Goal: Task Accomplishment & Management: Manage account settings

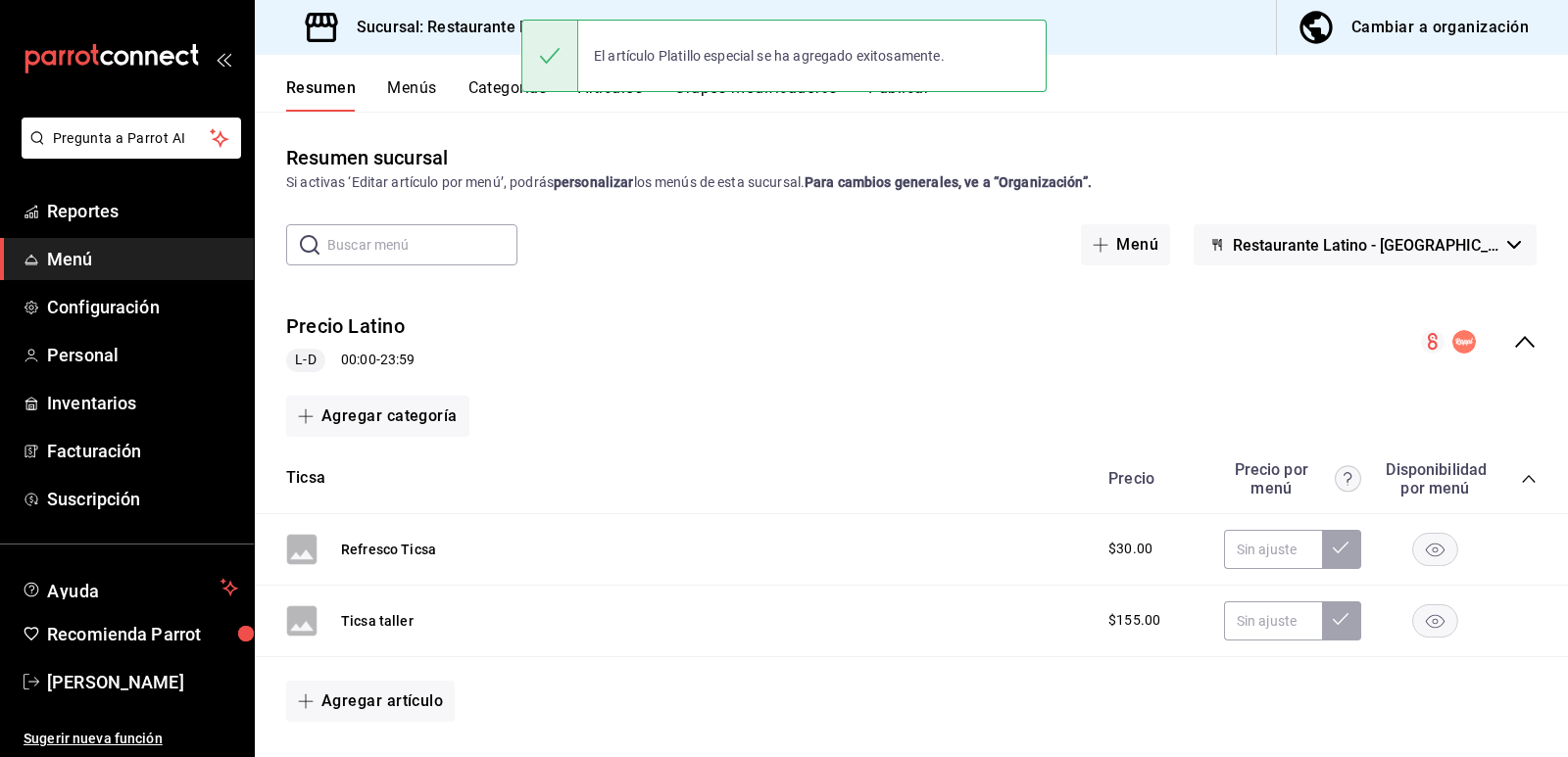
scroll to position [196, 0]
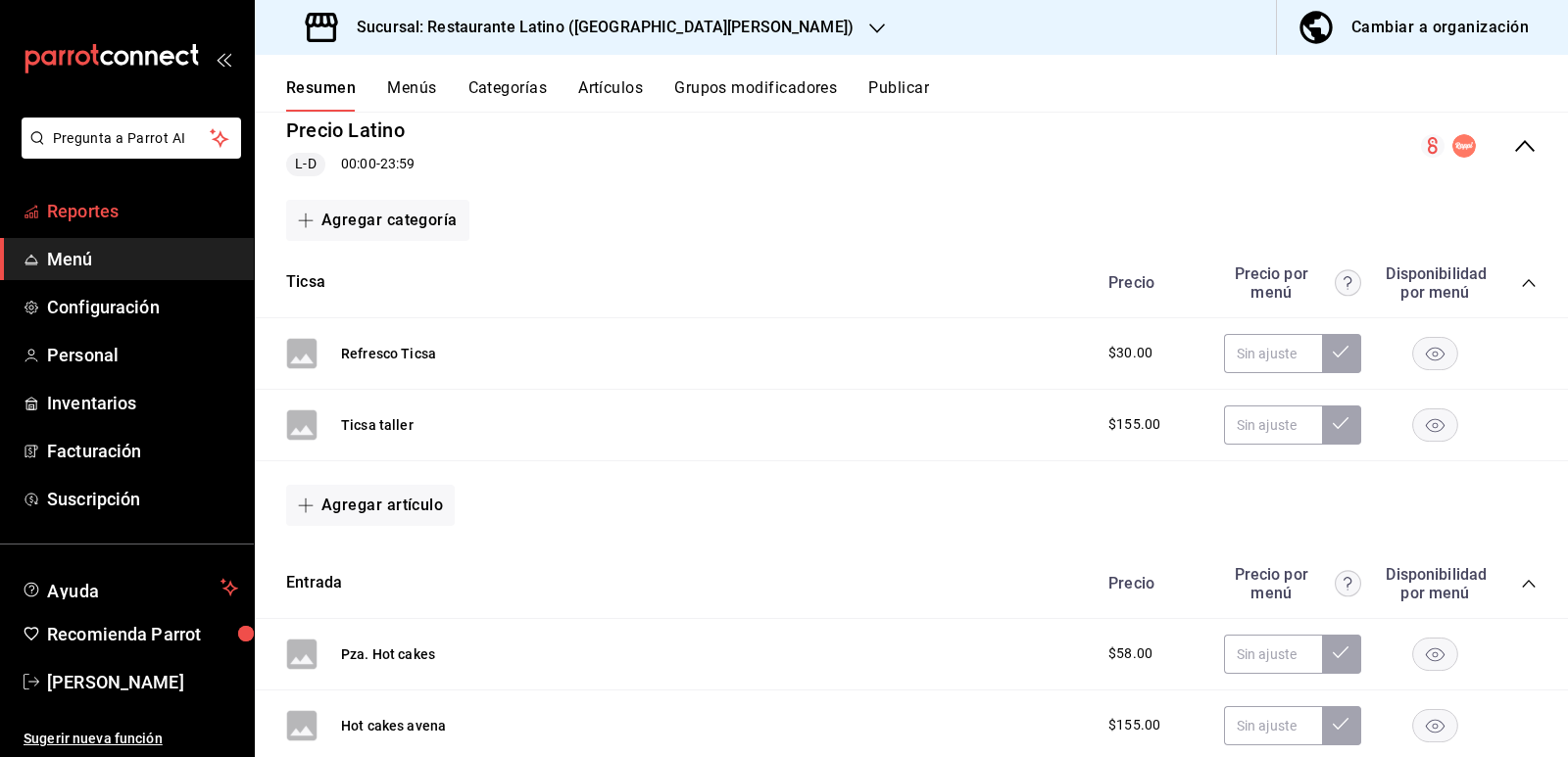
click at [93, 220] on span "Reportes" at bounding box center [142, 211] width 191 height 27
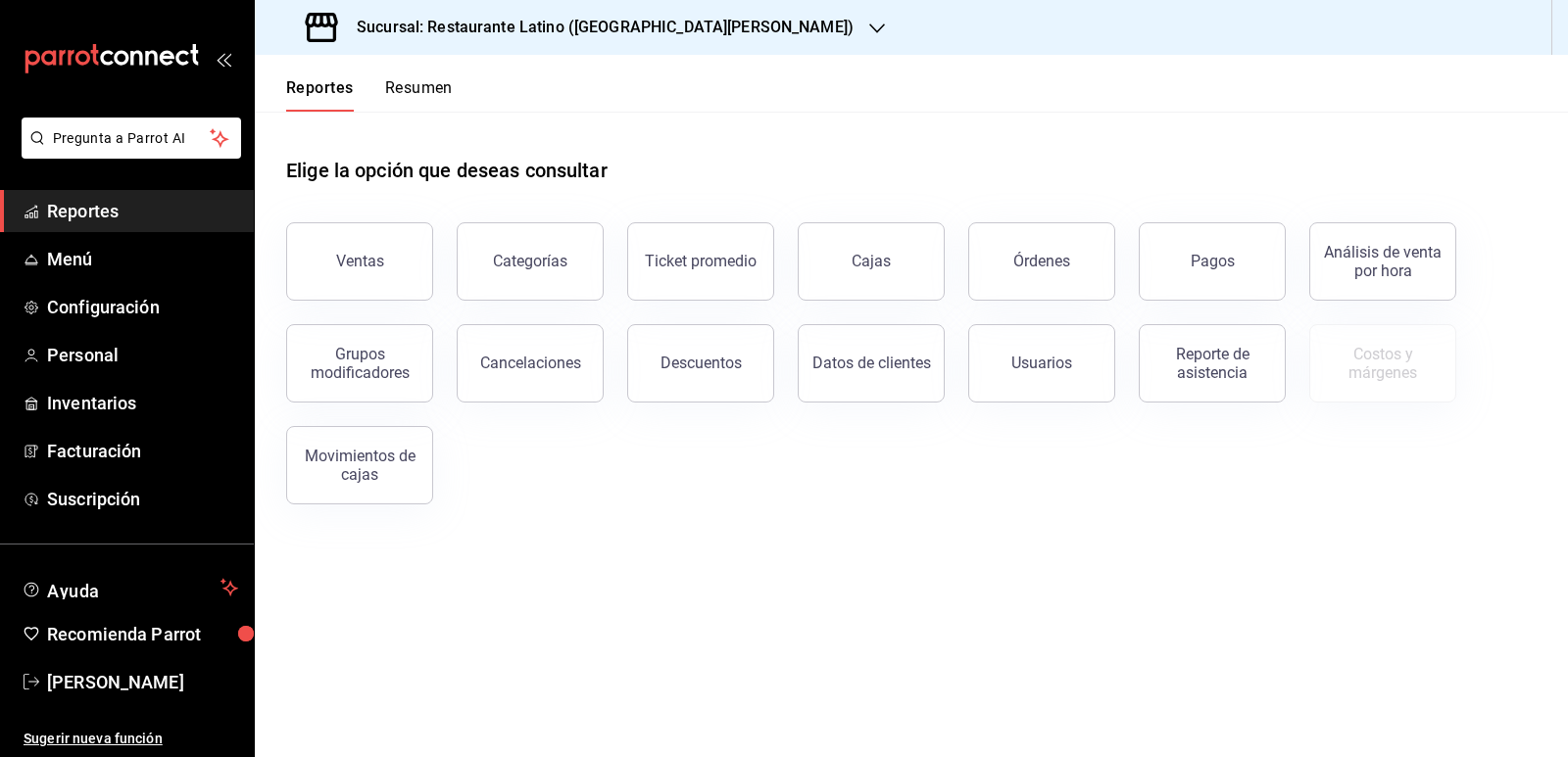
click at [85, 219] on span "Reportes" at bounding box center [142, 211] width 191 height 27
click at [62, 259] on span "Menú" at bounding box center [142, 259] width 191 height 27
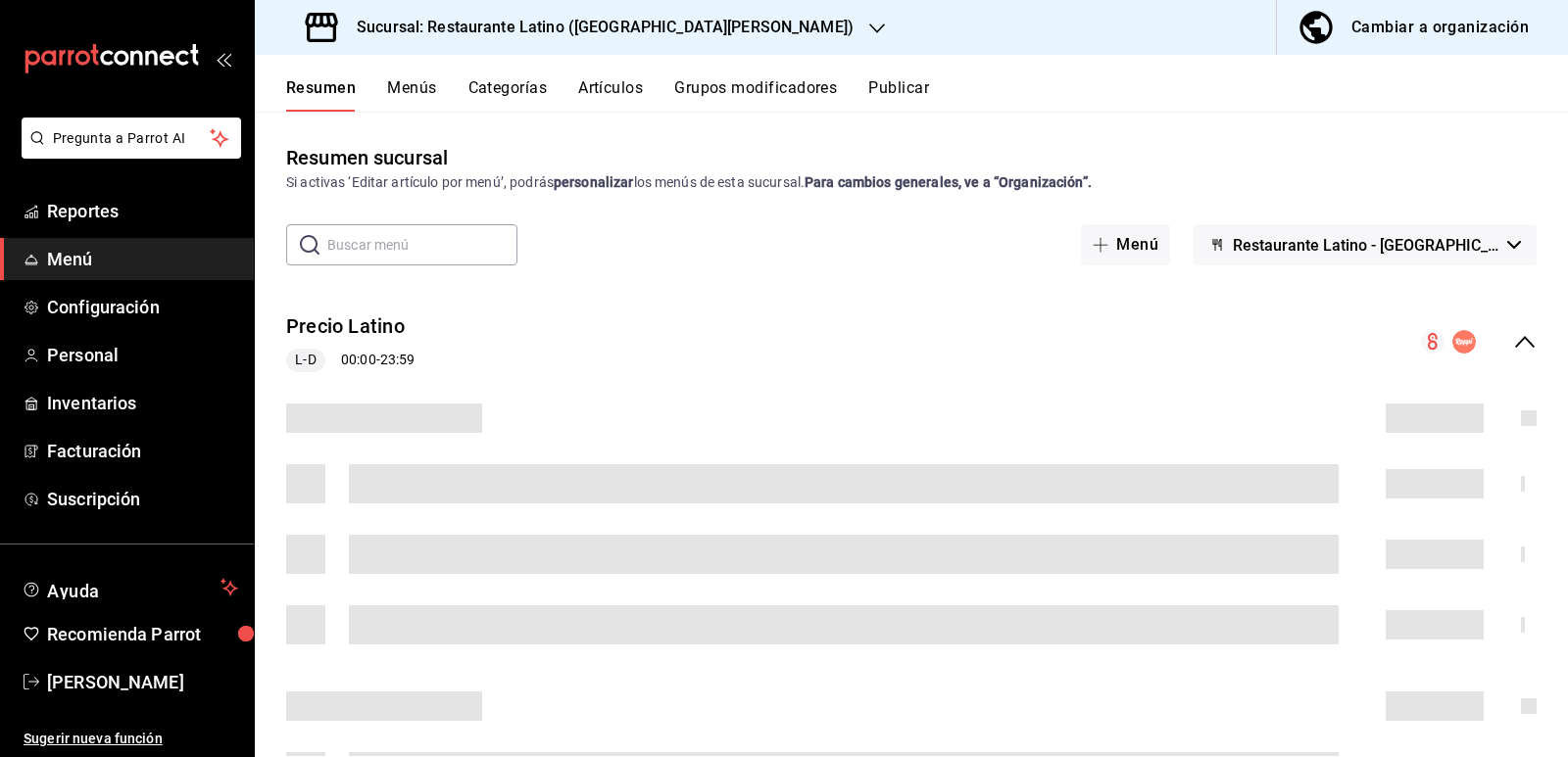
click at [417, 85] on button "Menús" at bounding box center [411, 95] width 49 height 34
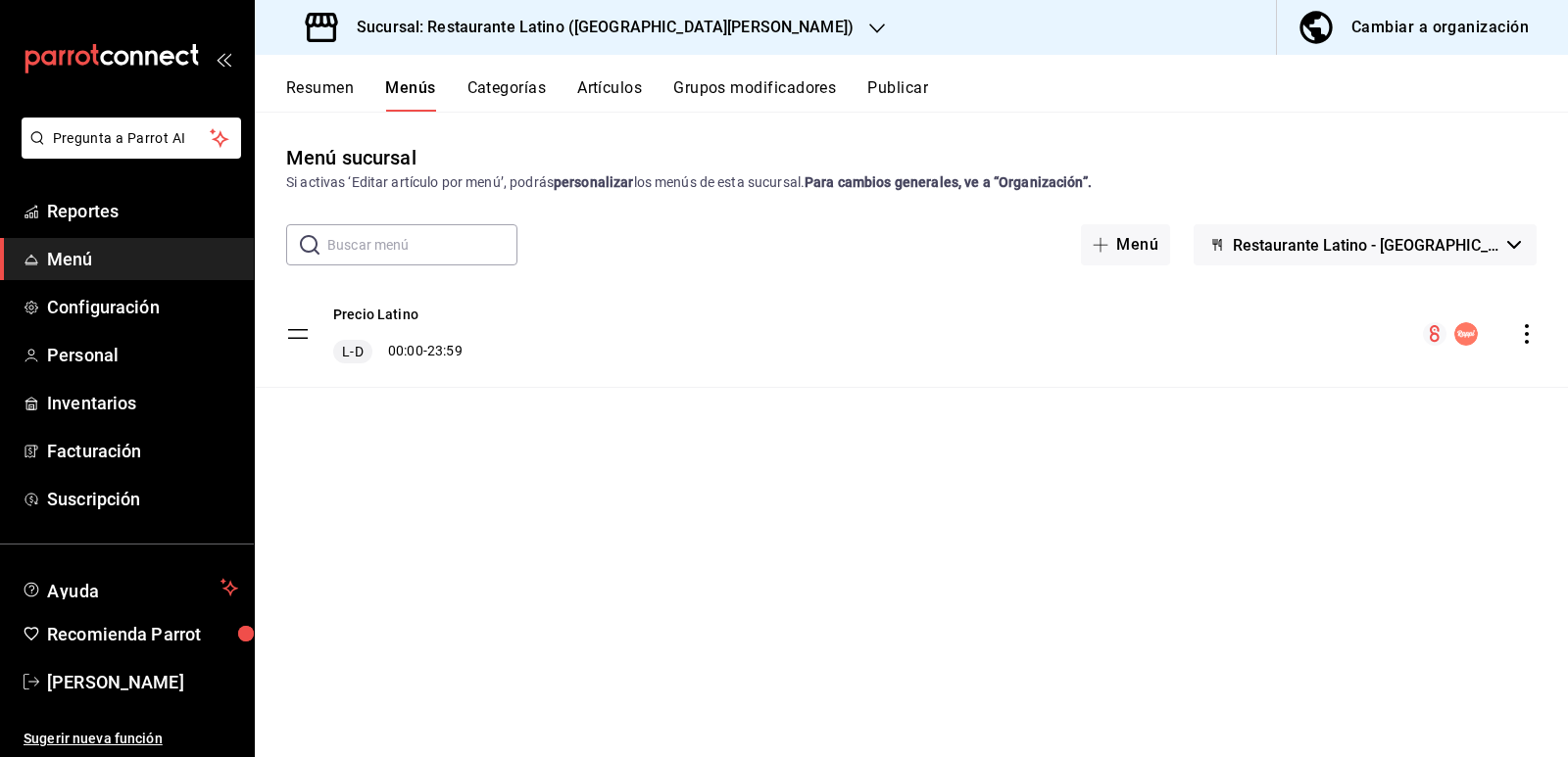
click at [521, 98] on button "Categorías" at bounding box center [507, 95] width 79 height 34
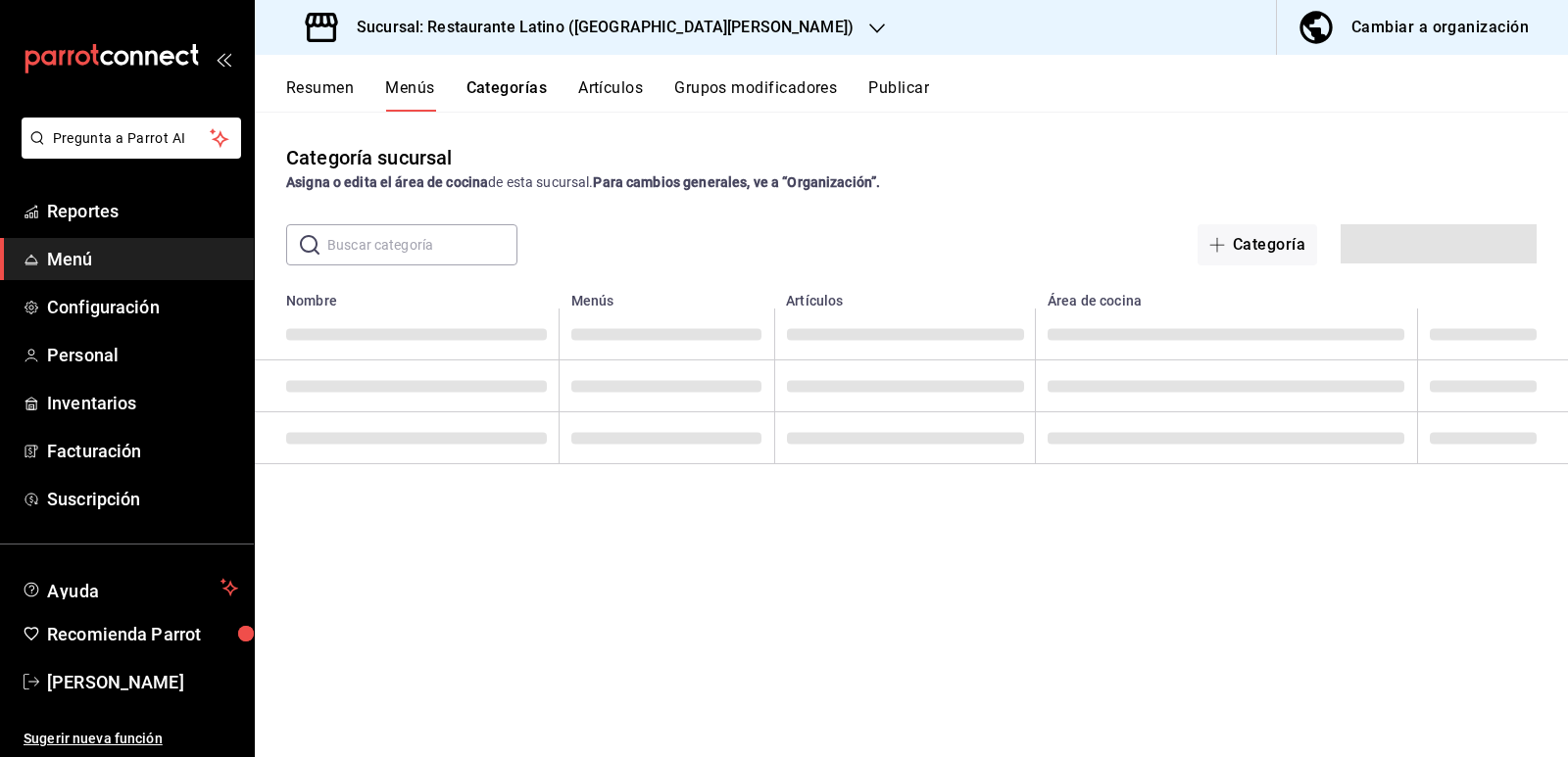
click at [630, 89] on button "Artículos" at bounding box center [610, 95] width 64 height 34
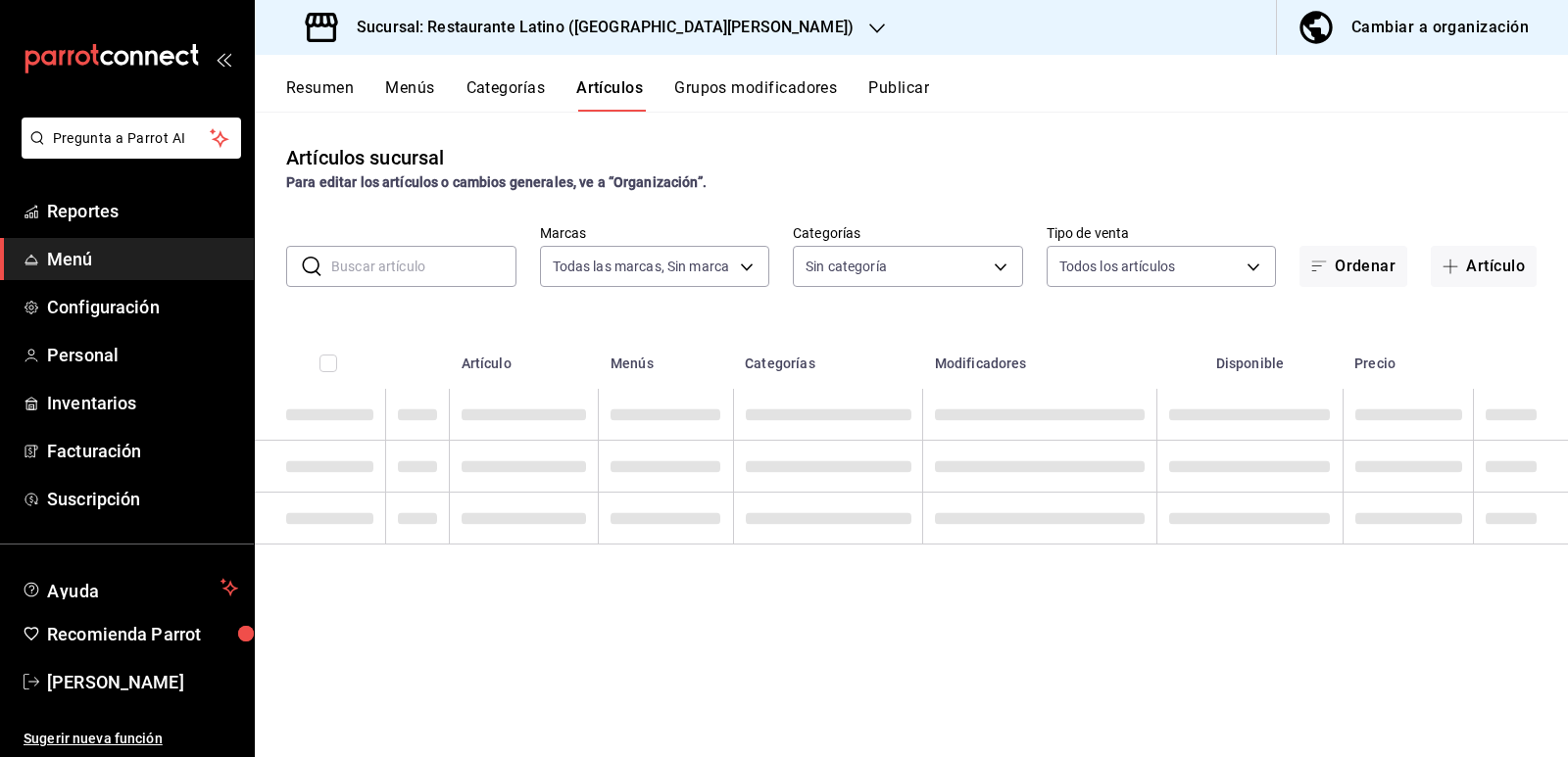
type input "d9887721-df1d-47bb-82d9-6ac72a711b44"
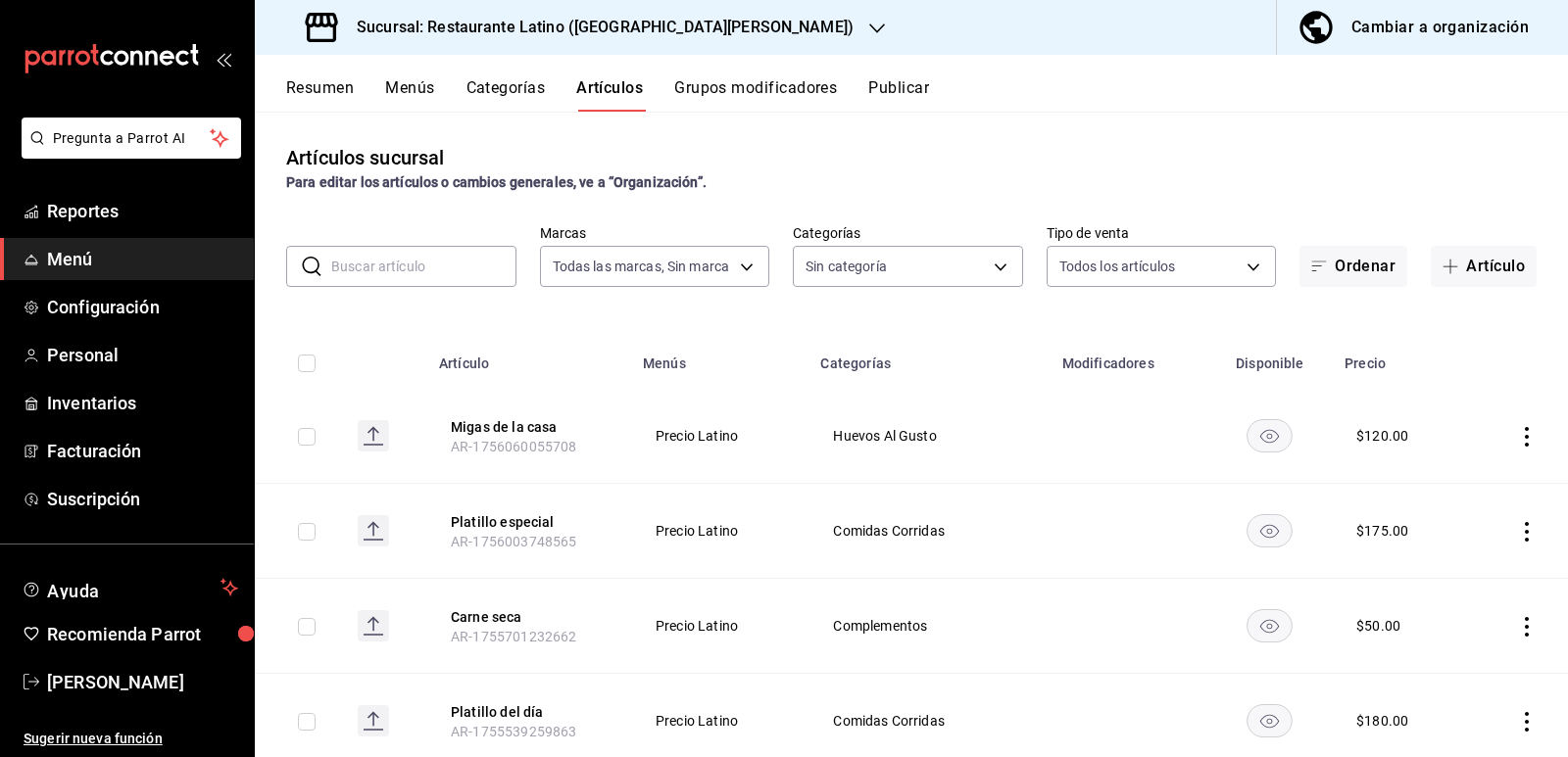
type input "21c8bb31-0f34-4a4b-ba7f-64de6e5c86bd,8025fe28-0d55-47d3-871a-d7e7c1afcea6,1f01c…"
click at [987, 275] on body "Pregunta a Parrot AI Reportes Menú Configuración Personal Inventarios Facturaci…" at bounding box center [784, 378] width 1568 height 757
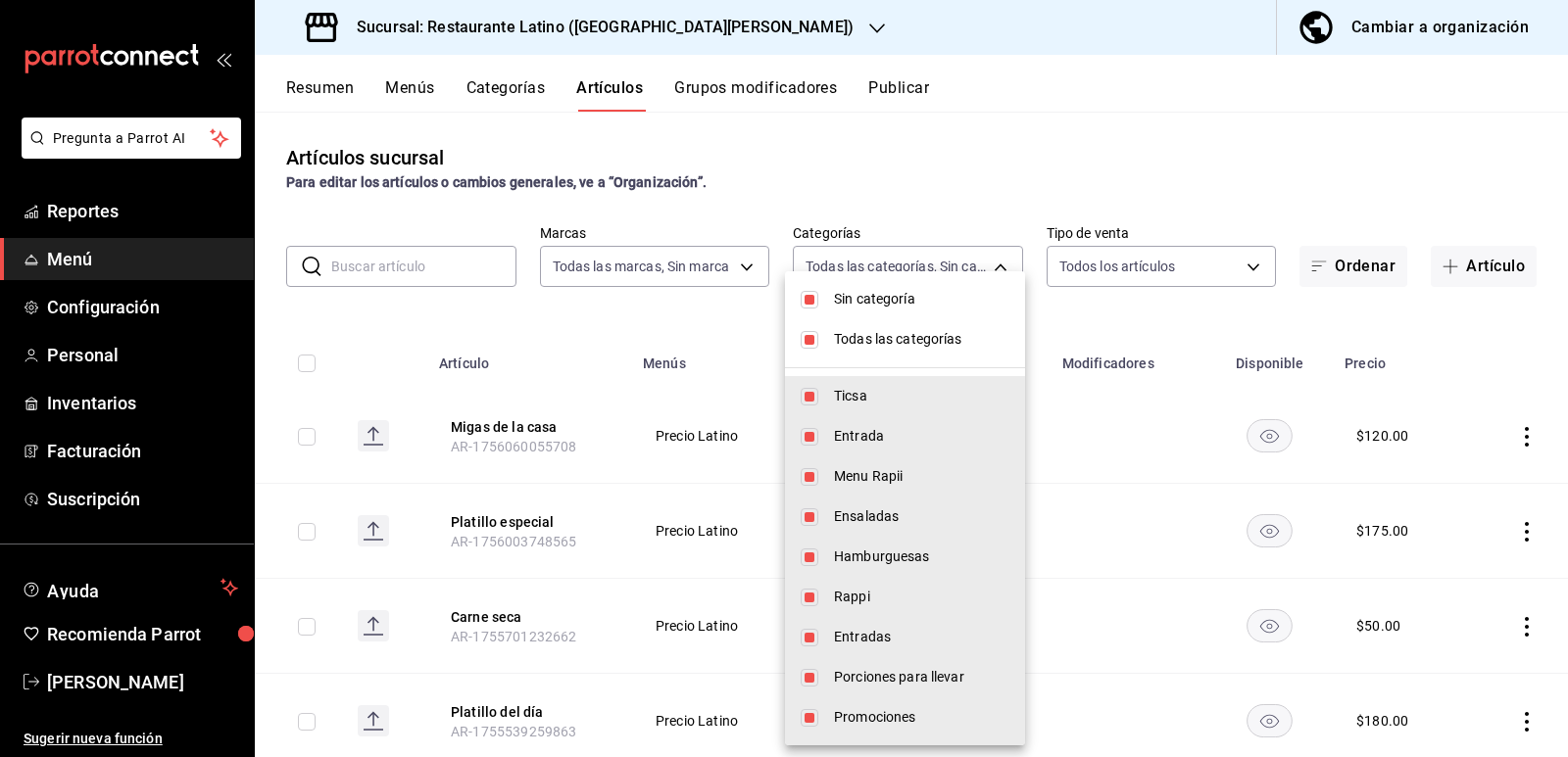
click at [890, 296] on span "Sin categoría" at bounding box center [922, 299] width 175 height 21
click at [870, 307] on span "Sin categoría" at bounding box center [922, 299] width 175 height 21
checkbox input "true"
click at [869, 342] on span "Todas las categorías" at bounding box center [922, 339] width 175 height 21
checkbox input "false"
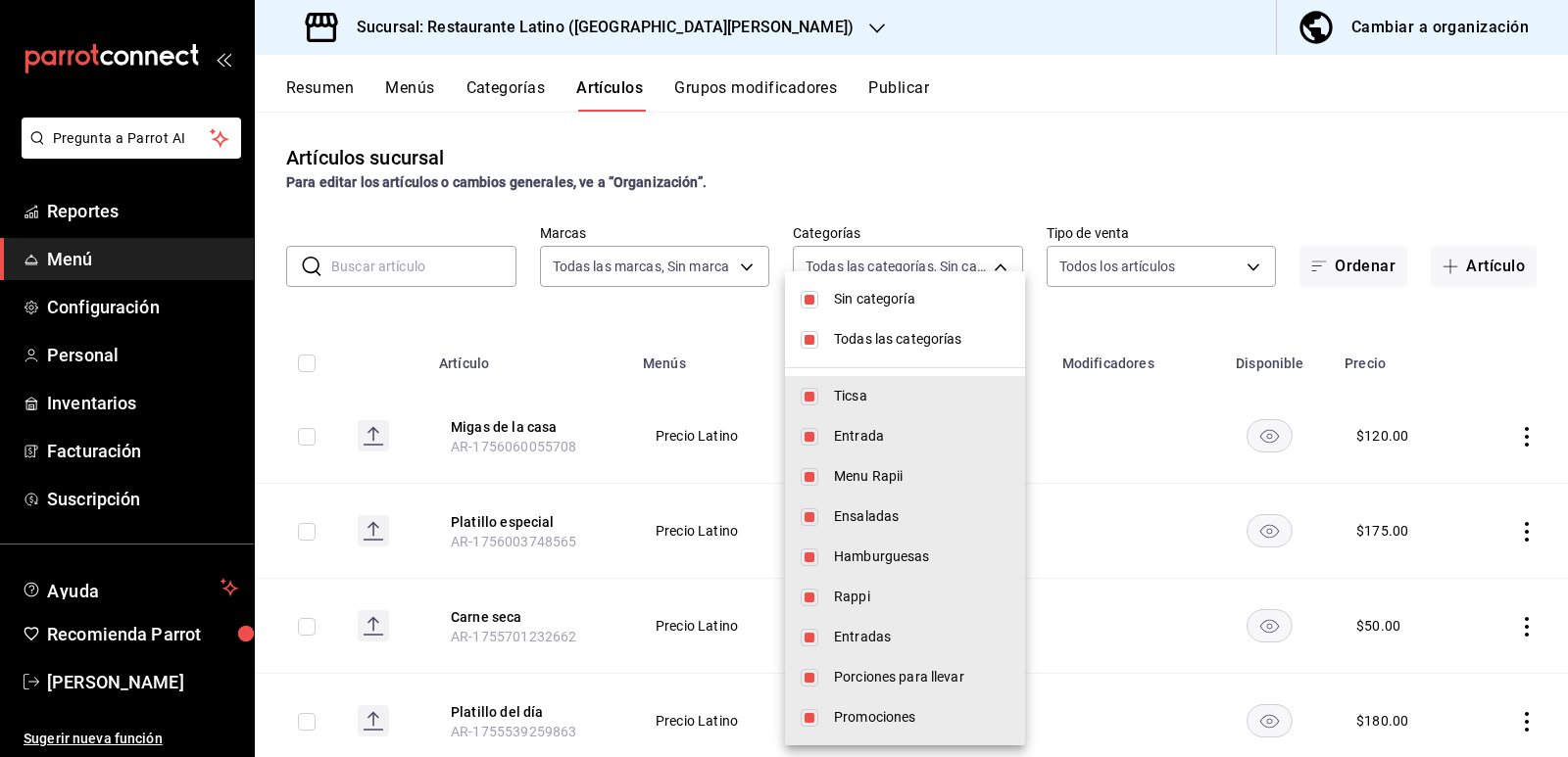
checkbox input "false"
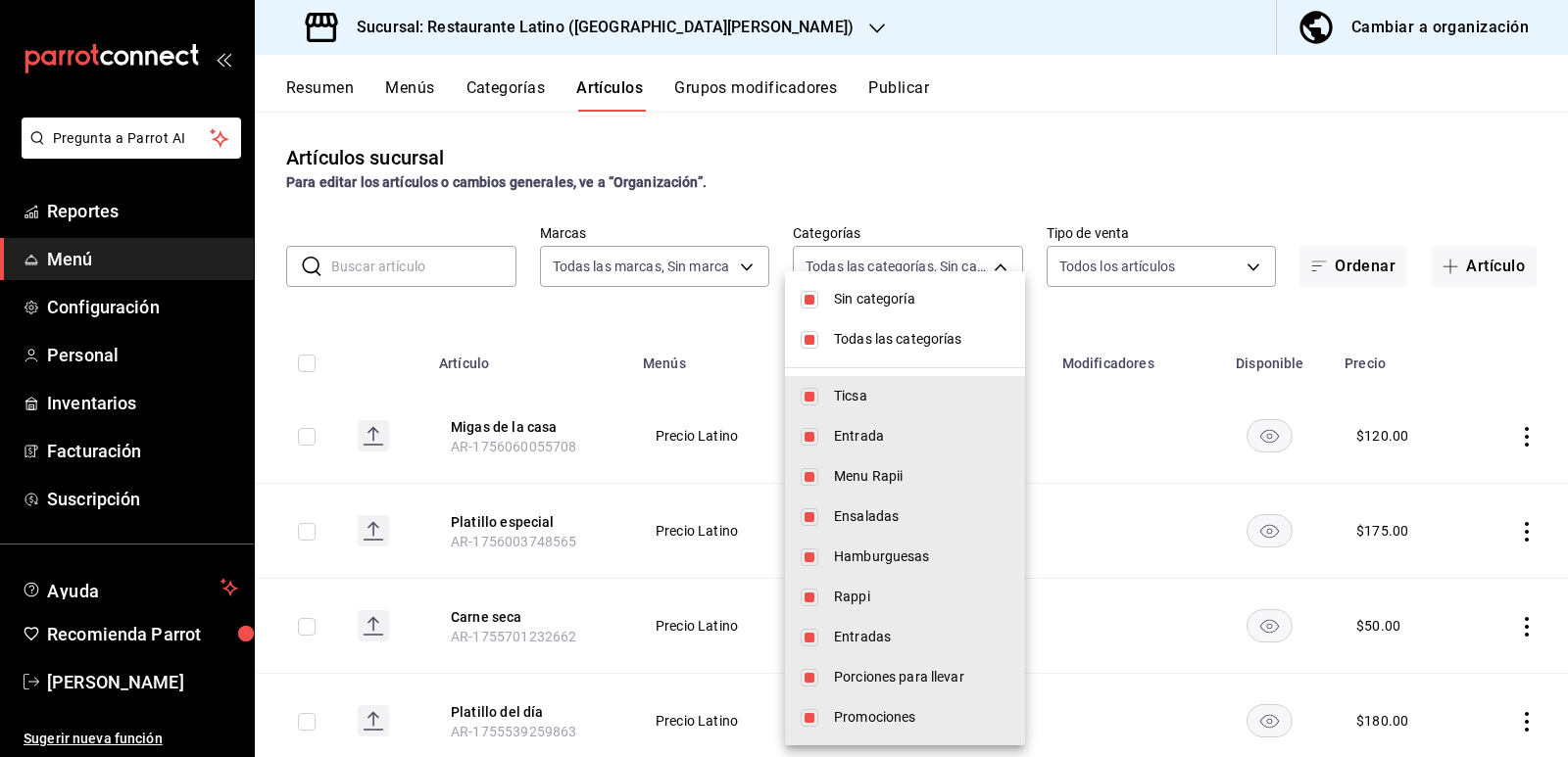
checkbox input "false"
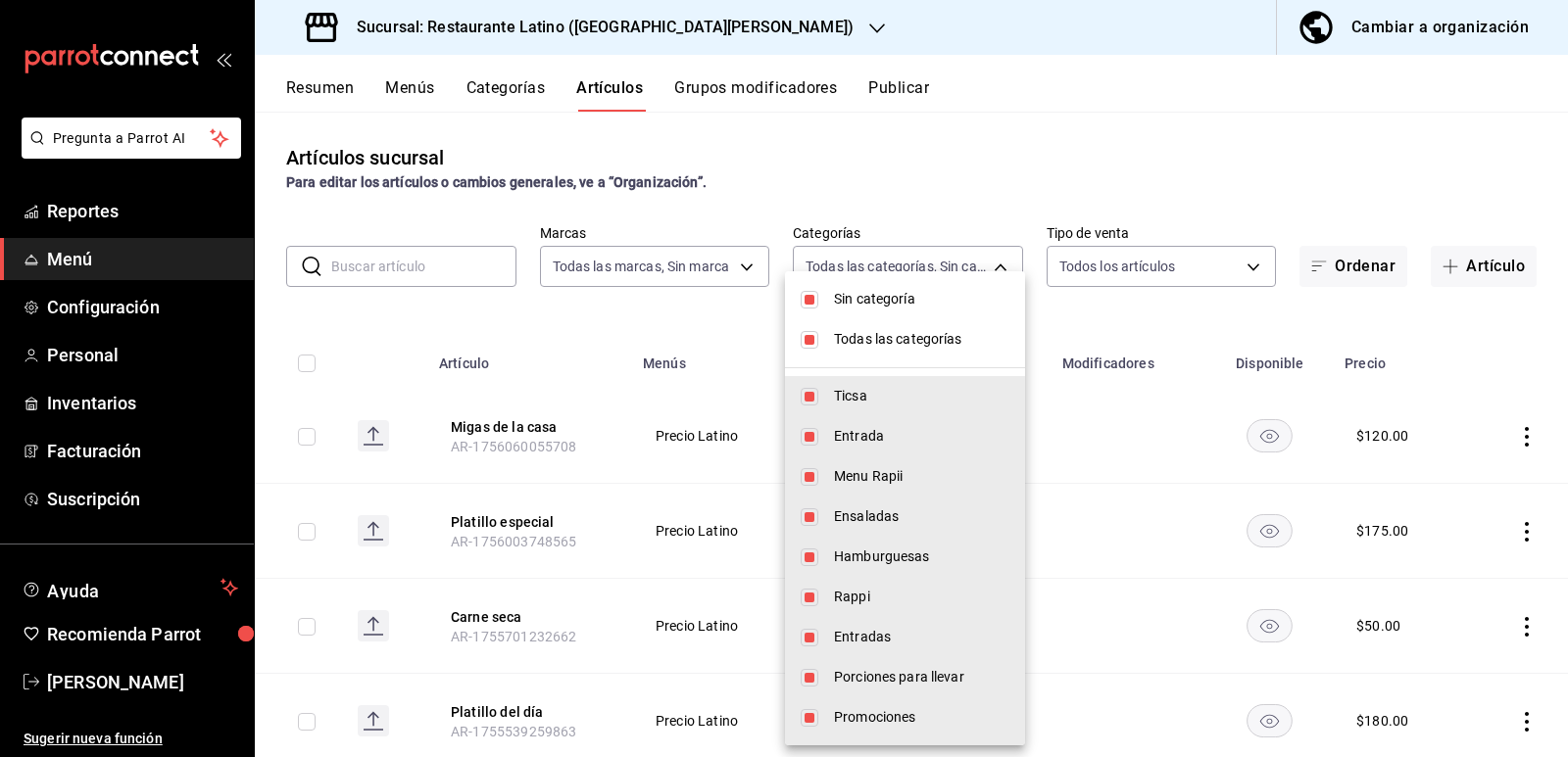
checkbox input "false"
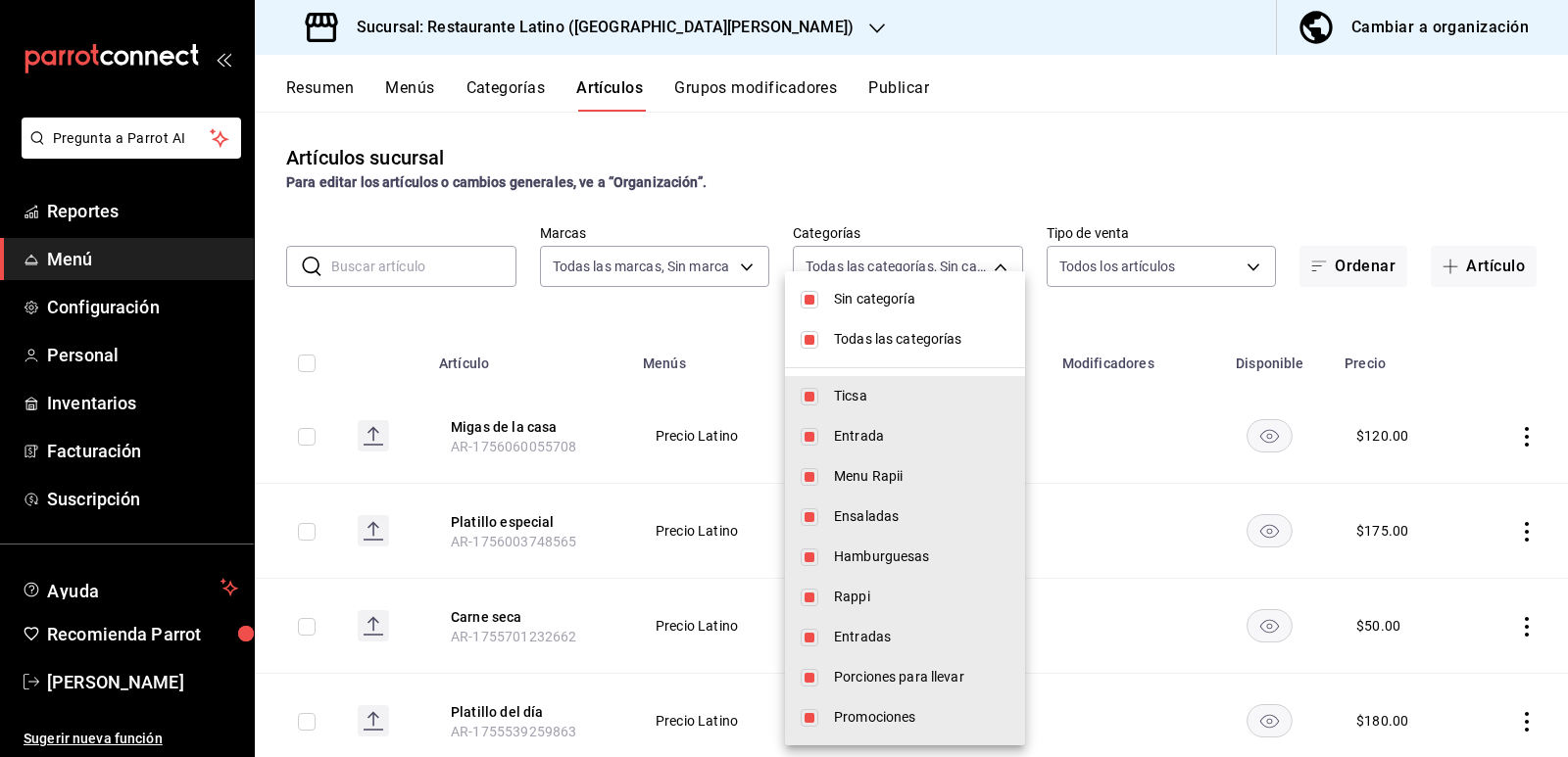
checkbox input "false"
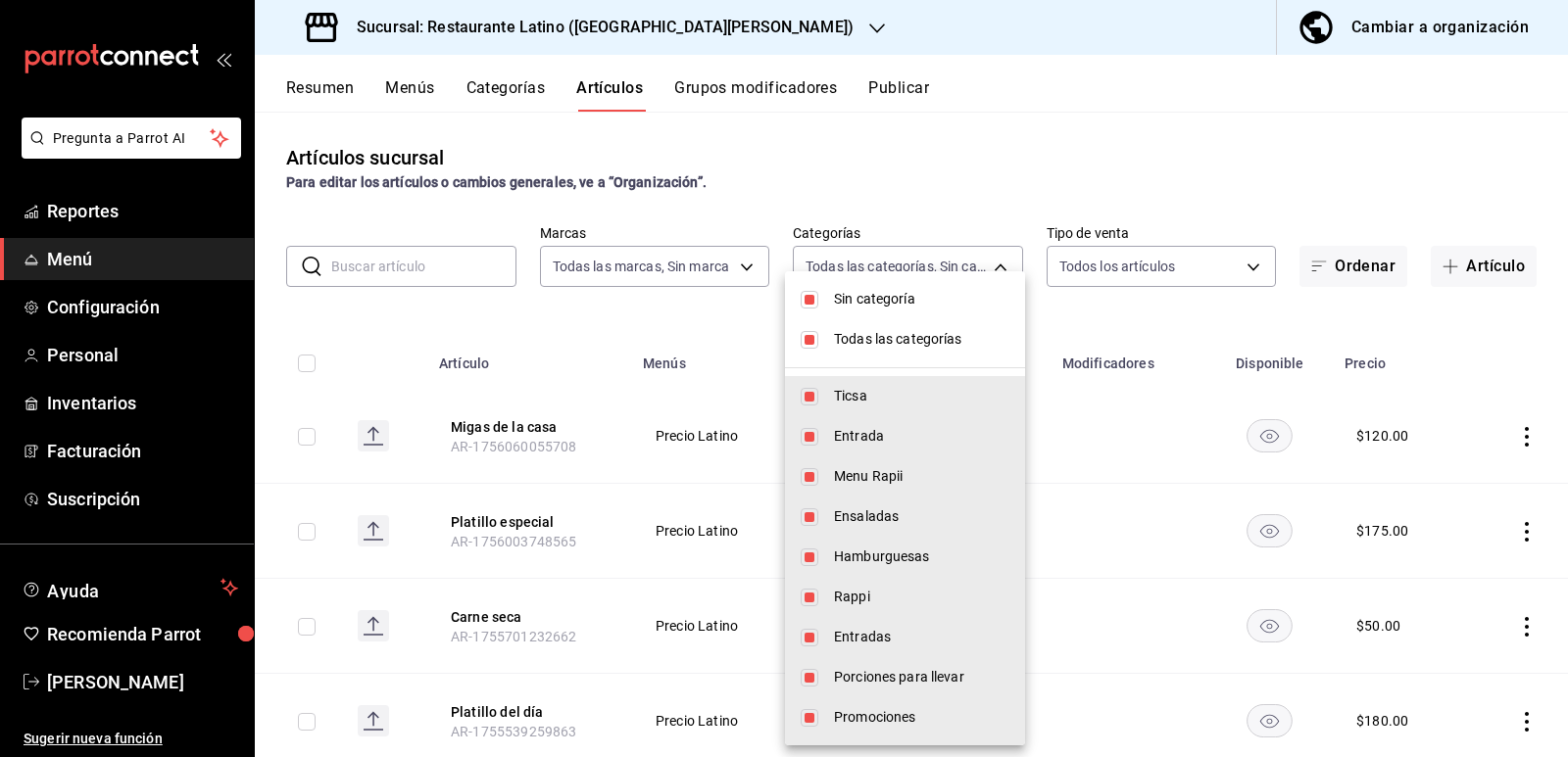
checkbox input "false"
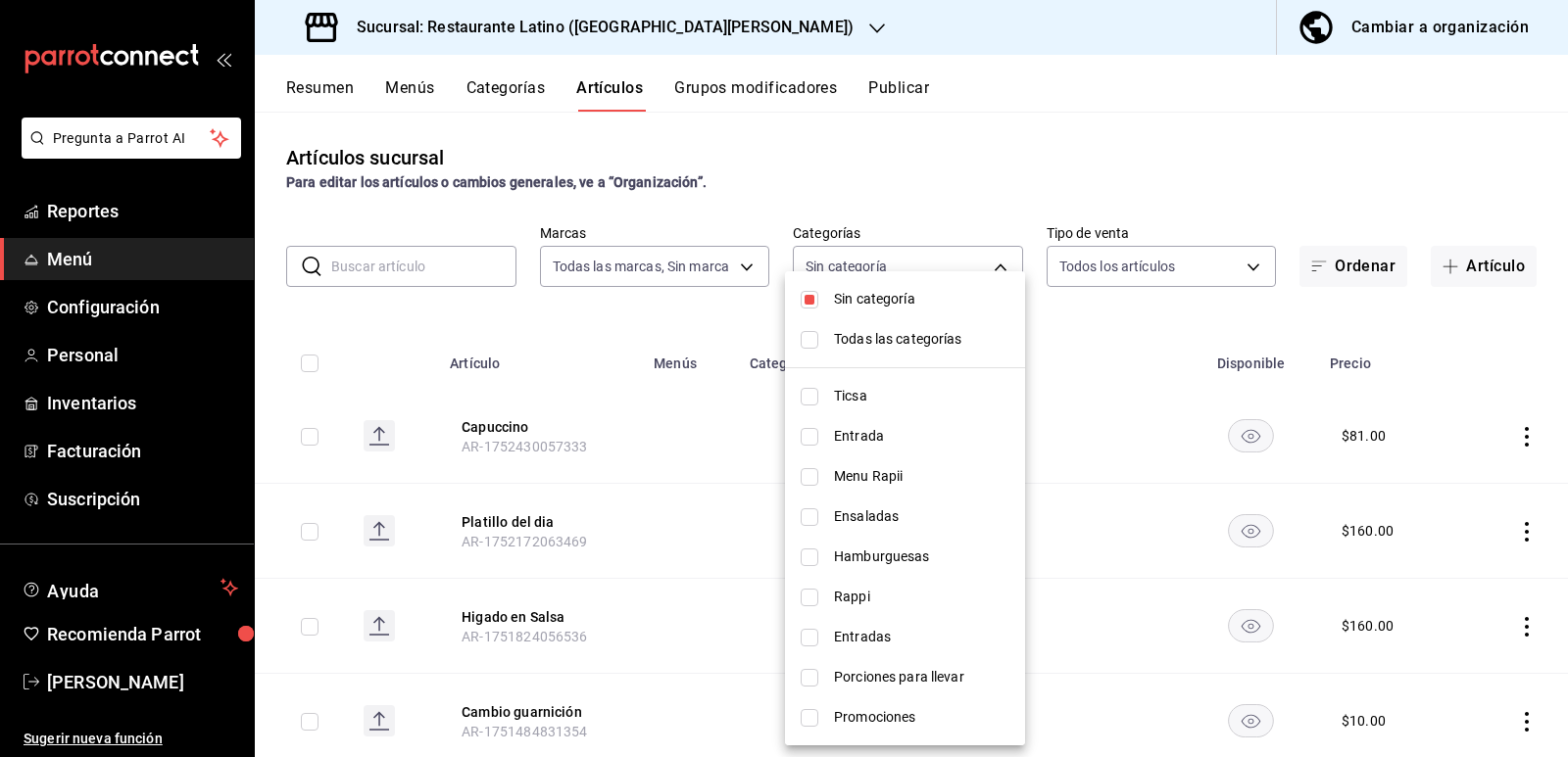
click at [839, 479] on span "Menu Rapii" at bounding box center [922, 477] width 175 height 21
type input "1f01c7f9-60ce-4ce0-97dd-ed996ea29b30"
checkbox input "true"
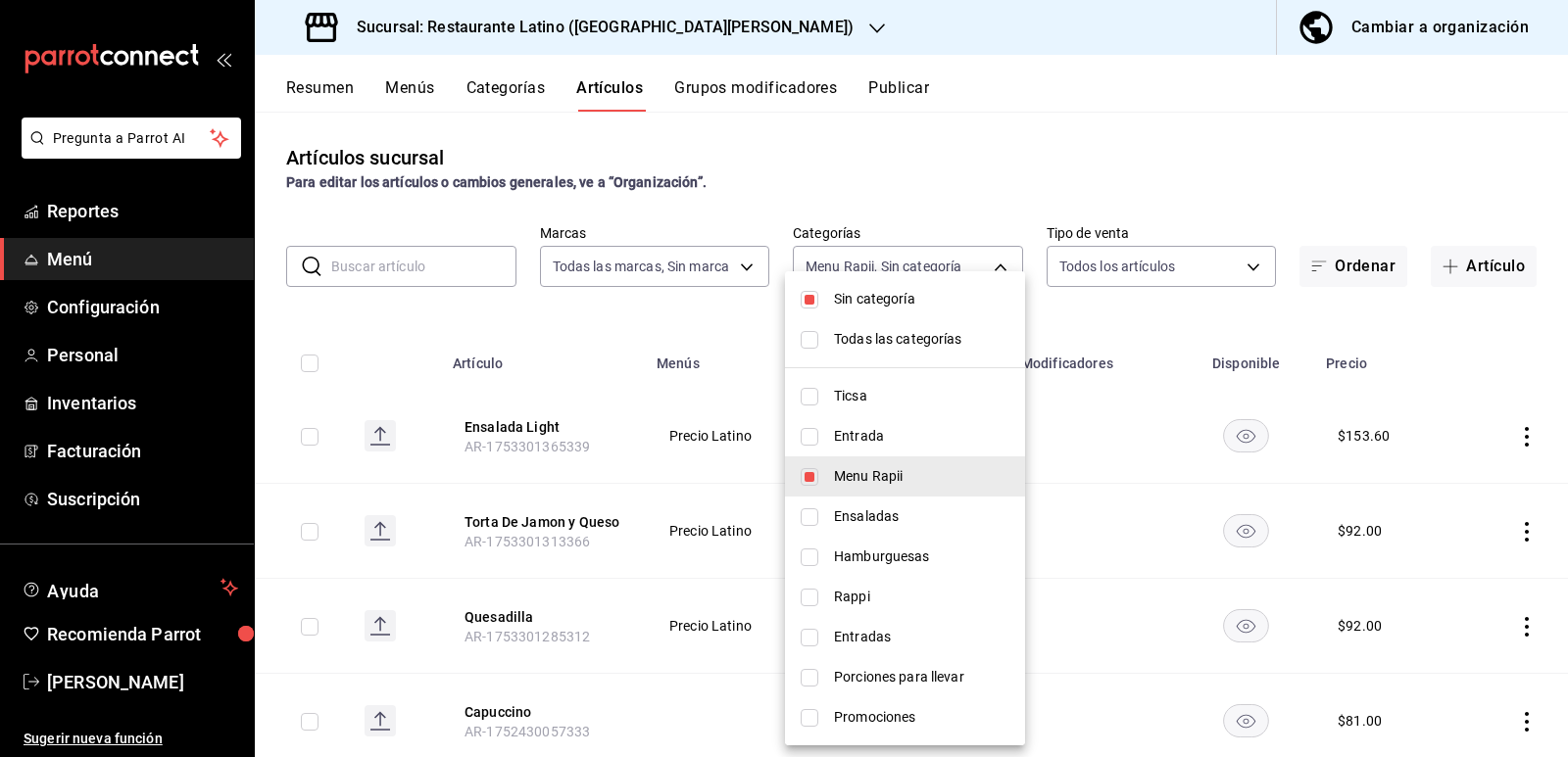
click at [1063, 576] on div at bounding box center [784, 378] width 1568 height 757
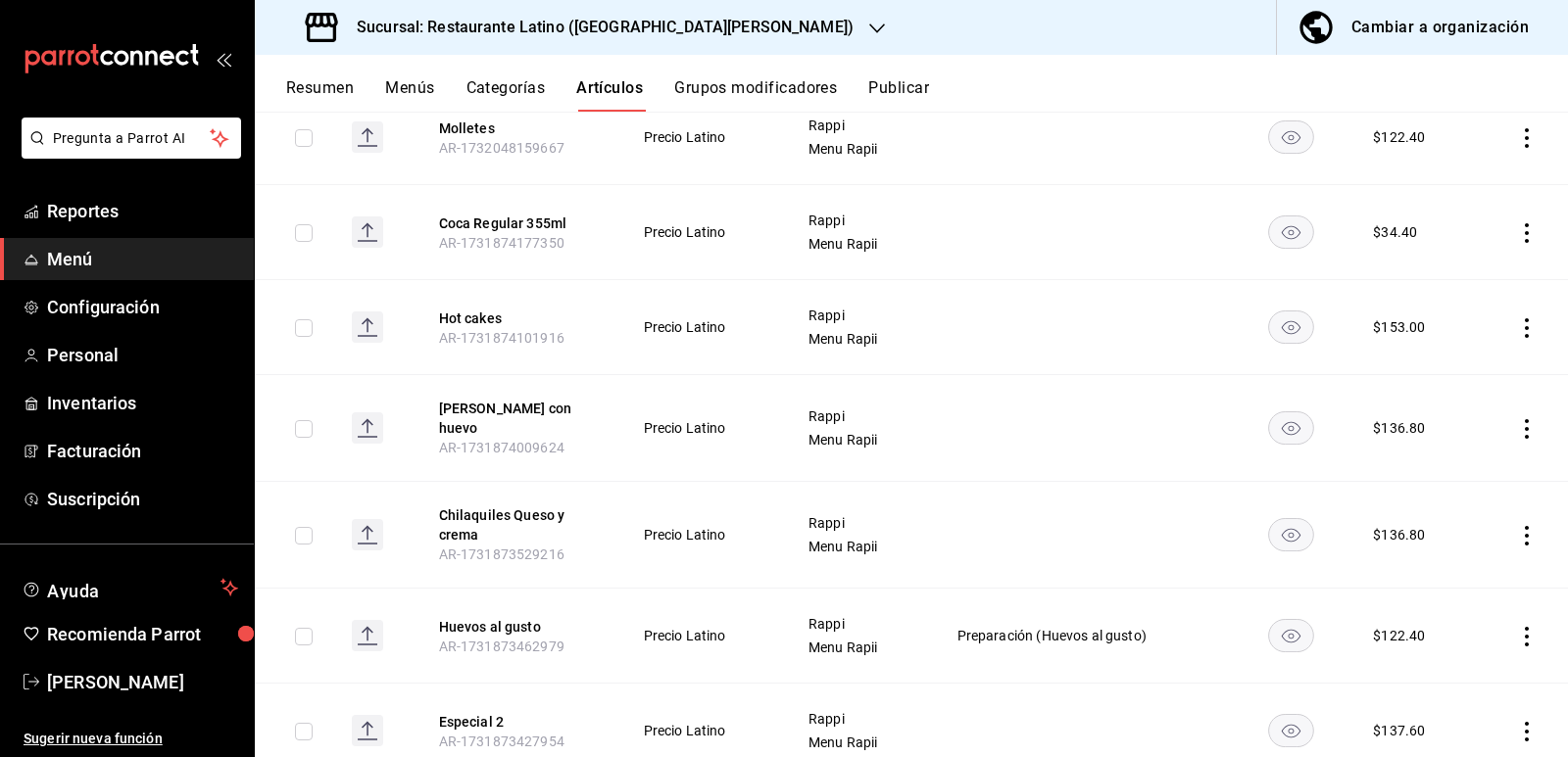
scroll to position [4823, 0]
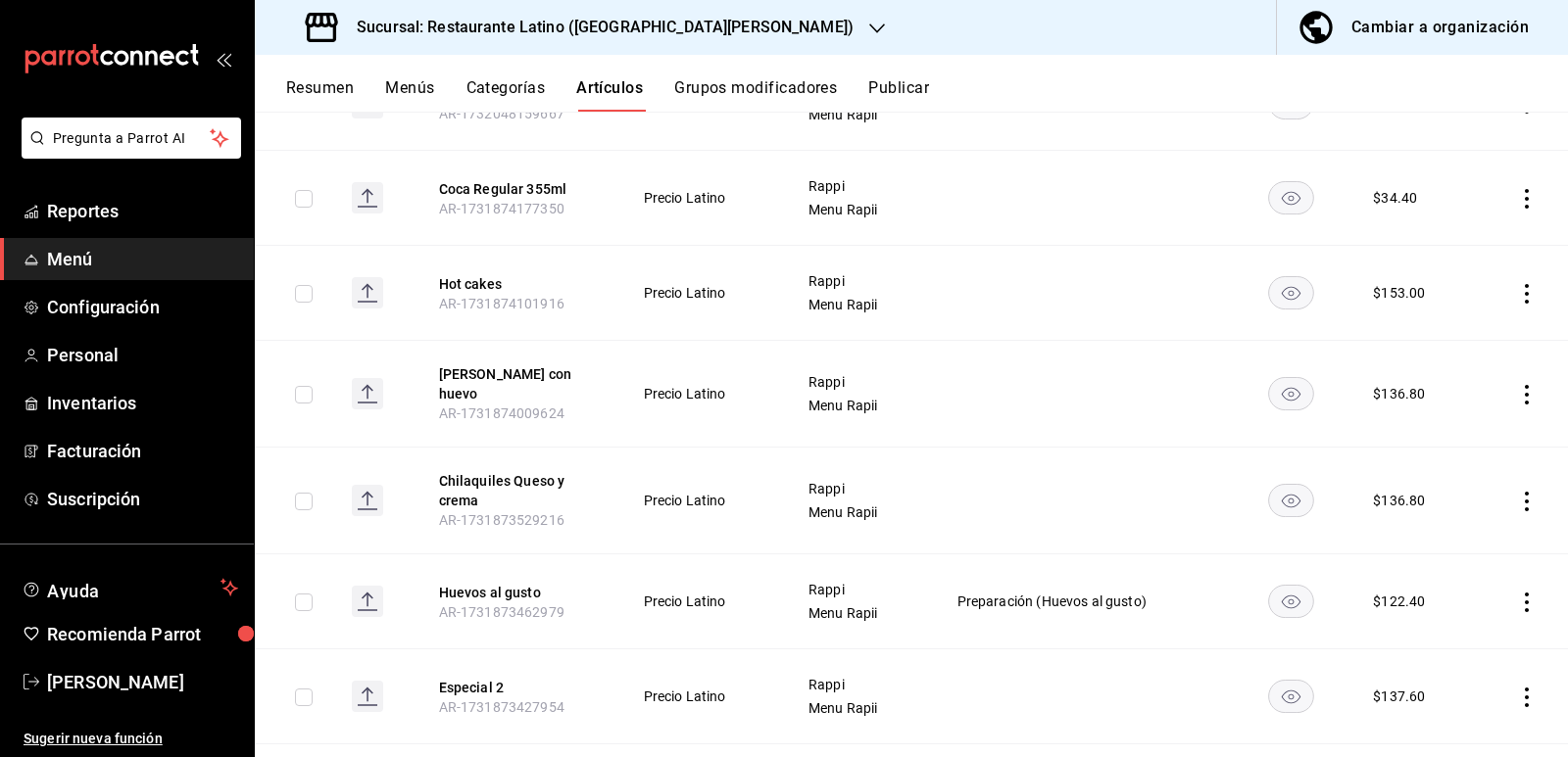
click at [1400, 490] on div "$ 136.80" at bounding box center [1399, 500] width 52 height 20
click at [1525, 491] on icon "actions" at bounding box center [1527, 501] width 4 height 20
click at [1451, 542] on span "Editar" at bounding box center [1453, 534] width 51 height 21
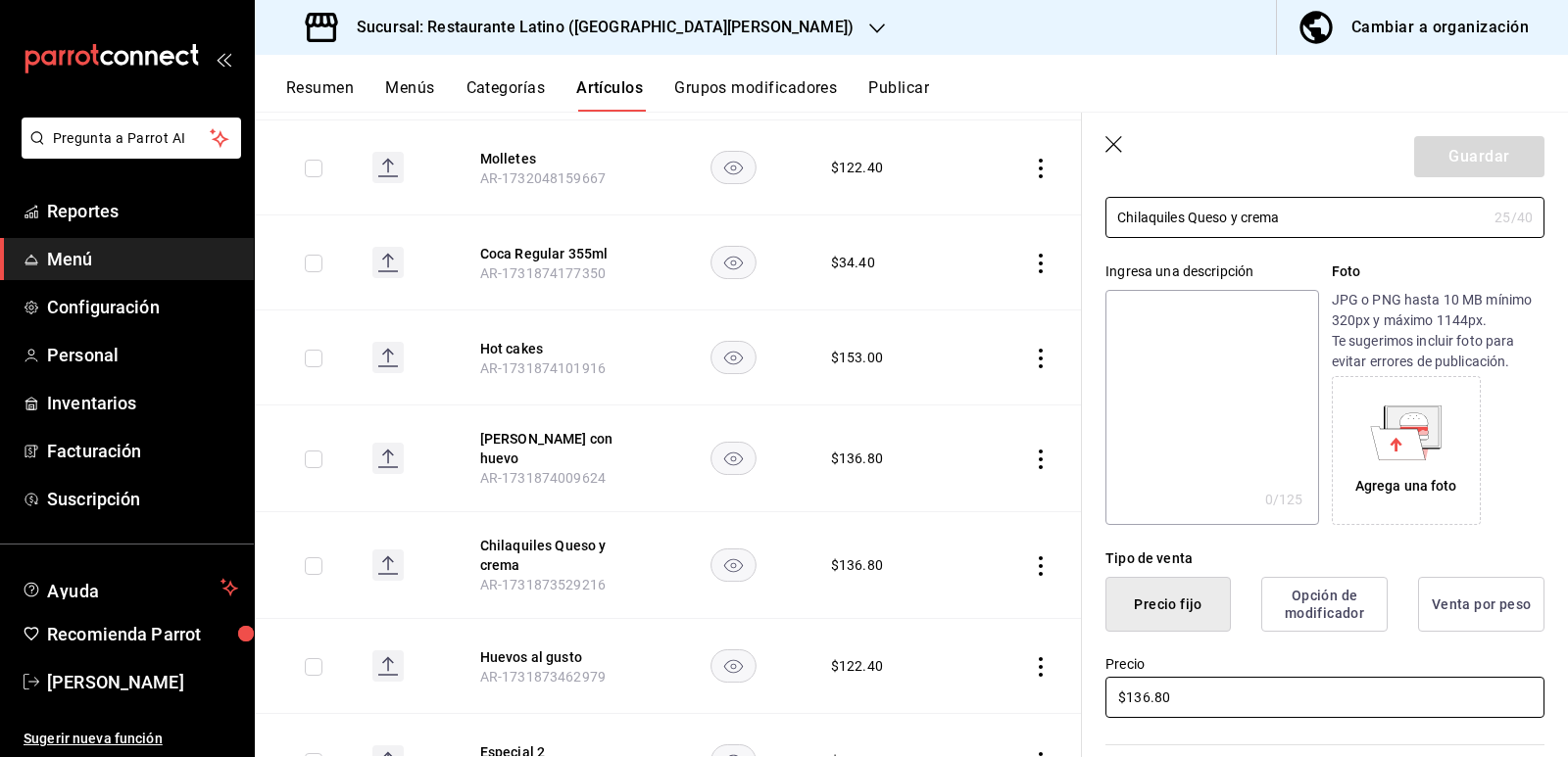
scroll to position [294, 0]
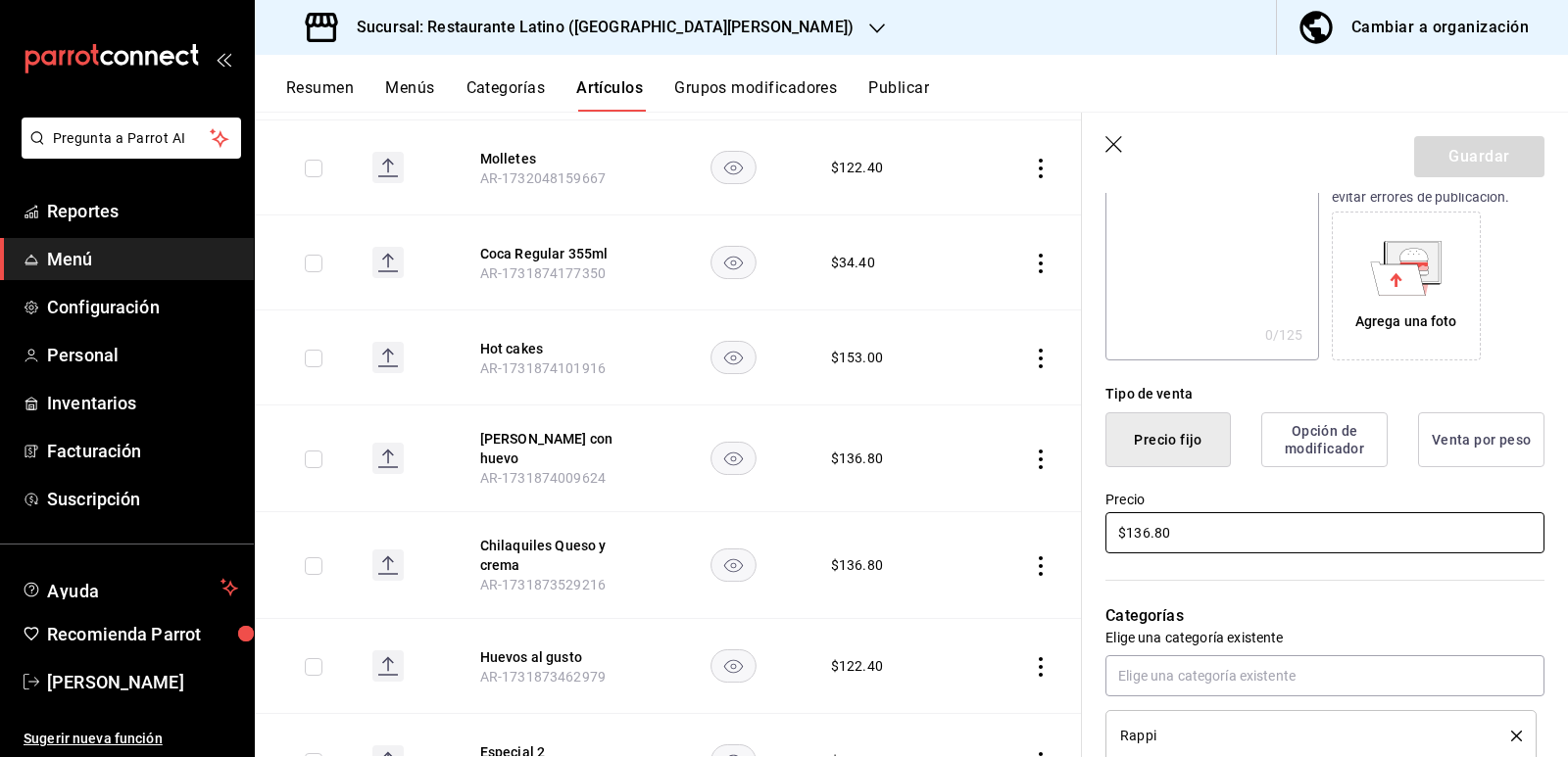
drag, startPoint x: 1206, startPoint y: 536, endPoint x: 1079, endPoint y: 537, distance: 127.0
click at [1076, 536] on main "Artículos sucursal Para editar los artículos o cambios generales, ve a “Organiz…" at bounding box center [911, 435] width 1313 height 646
type input "$171.00"
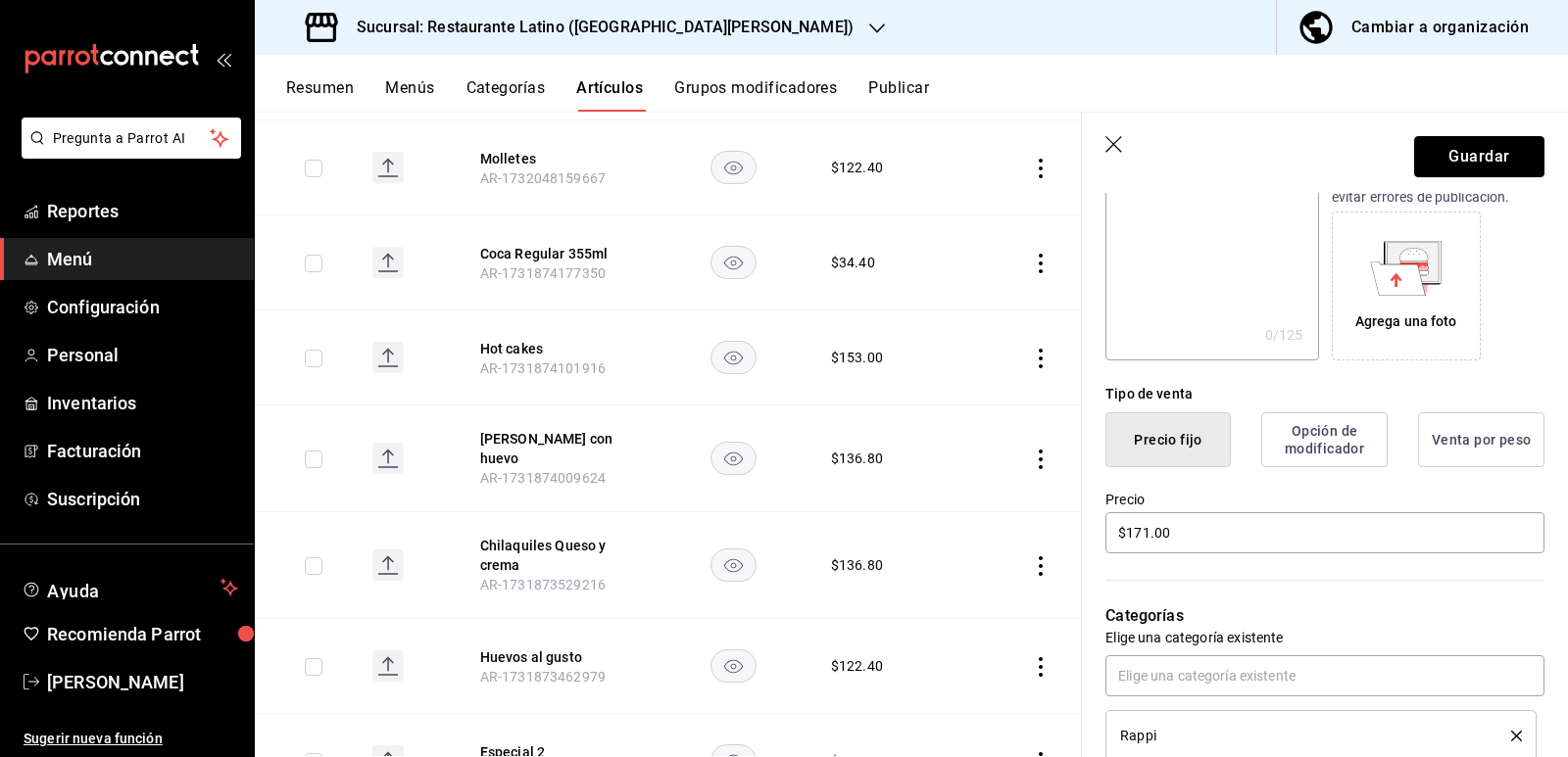
click at [1457, 148] on button "Guardar" at bounding box center [1480, 157] width 131 height 42
